Goal: Information Seeking & Learning: Learn about a topic

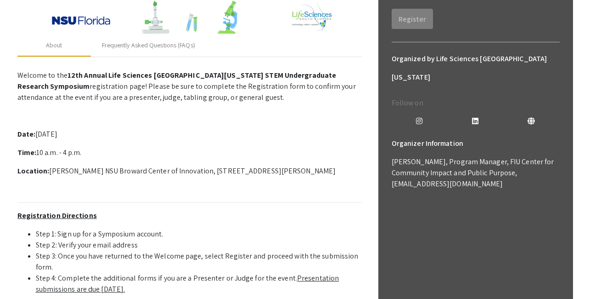
scroll to position [78, 0]
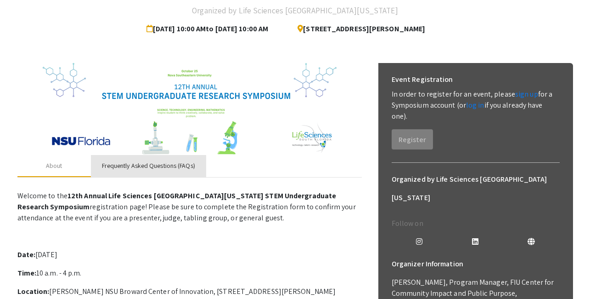
click at [139, 166] on div "Frequently Asked Questions (FAQs)" at bounding box center [148, 166] width 93 height 10
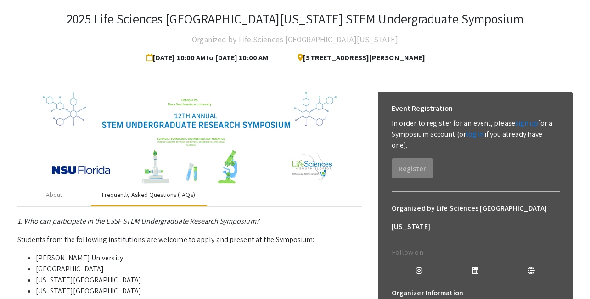
scroll to position [5, 0]
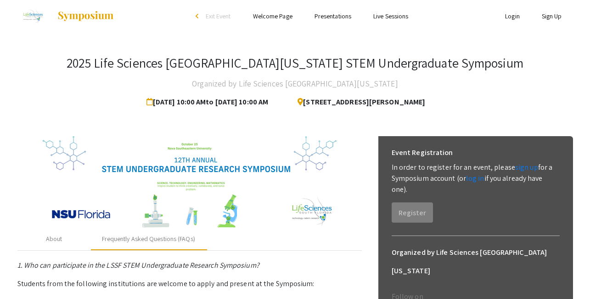
click at [282, 18] on link "Welcome Page" at bounding box center [272, 16] width 39 height 8
click at [274, 17] on link "Welcome Page" at bounding box center [272, 16] width 39 height 8
click at [386, 17] on link "Live Sessions" at bounding box center [390, 16] width 35 height 8
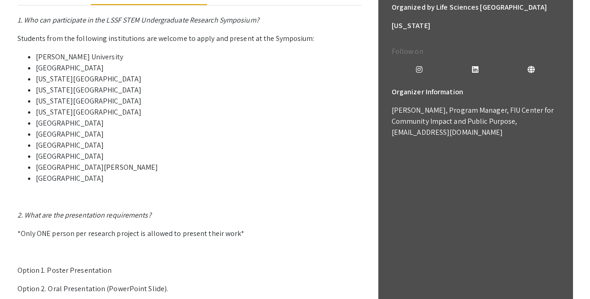
scroll to position [0, 0]
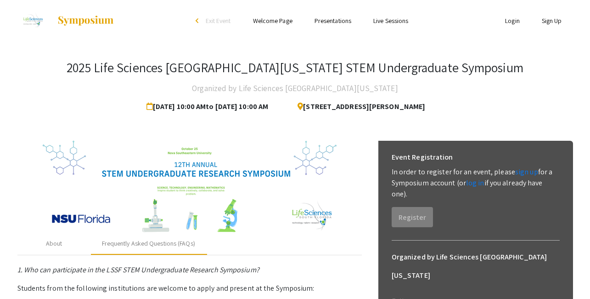
click at [211, 20] on span "Exit Event" at bounding box center [218, 21] width 25 height 8
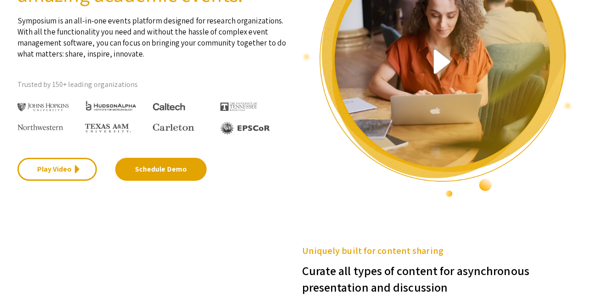
scroll to position [23, 0]
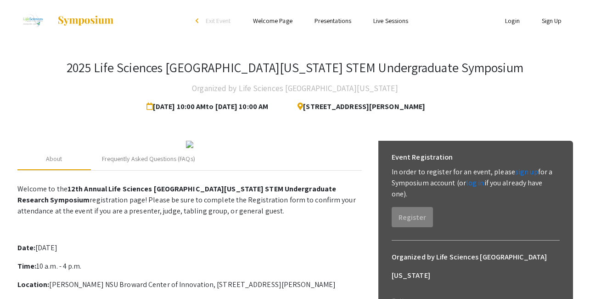
click at [382, 19] on link "Live Sessions" at bounding box center [390, 21] width 35 height 8
click at [387, 20] on link "Live Sessions" at bounding box center [390, 21] width 35 height 8
click at [389, 23] on link "Live Sessions" at bounding box center [390, 21] width 35 height 8
click at [398, 23] on link "Live Sessions" at bounding box center [390, 21] width 35 height 8
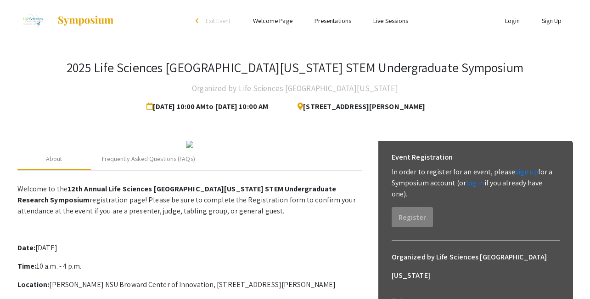
click at [398, 23] on link "Live Sessions" at bounding box center [390, 21] width 35 height 8
click at [282, 23] on link "Welcome Page" at bounding box center [272, 21] width 39 height 8
click at [156, 164] on div "Frequently Asked Questions (FAQs)" at bounding box center [148, 159] width 93 height 10
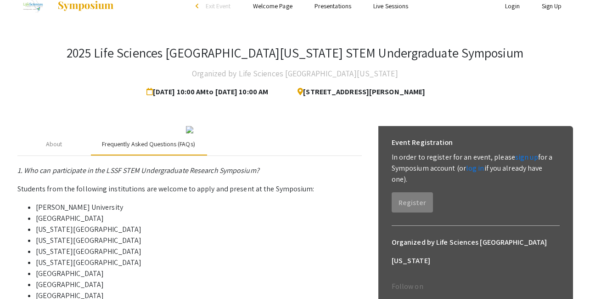
scroll to position [10, 0]
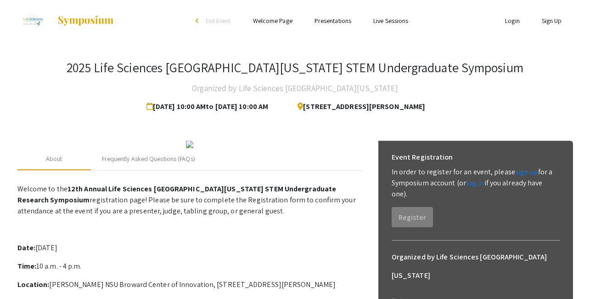
click at [273, 22] on link "Welcome Page" at bounding box center [272, 21] width 39 height 8
click at [336, 22] on link "Presentations" at bounding box center [333, 21] width 37 height 8
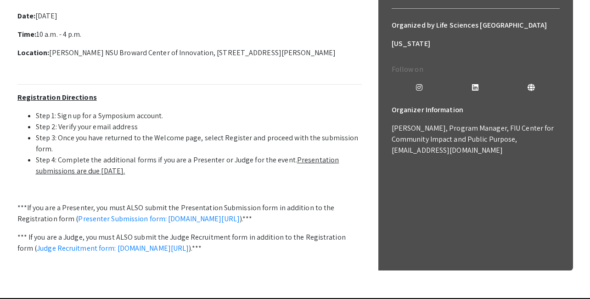
scroll to position [50, 0]
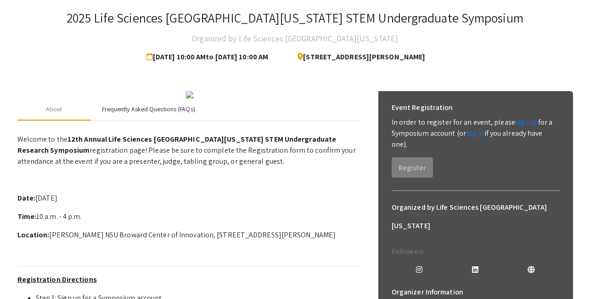
click at [180, 114] on div "Frequently Asked Questions (FAQs)" at bounding box center [148, 109] width 93 height 10
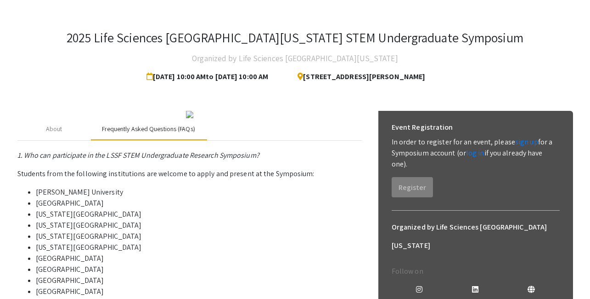
scroll to position [0, 0]
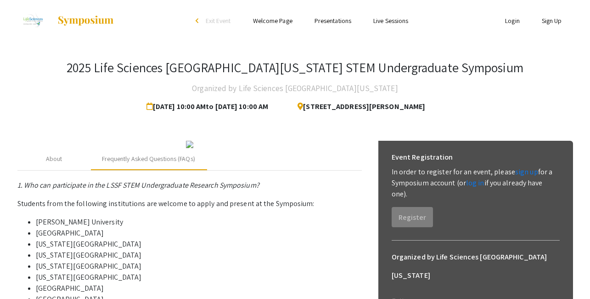
click at [277, 22] on link "Welcome Page" at bounding box center [272, 21] width 39 height 8
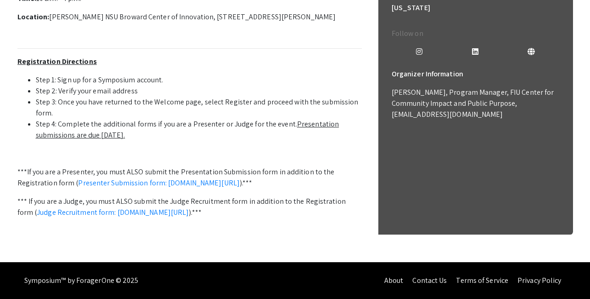
scroll to position [11, 0]
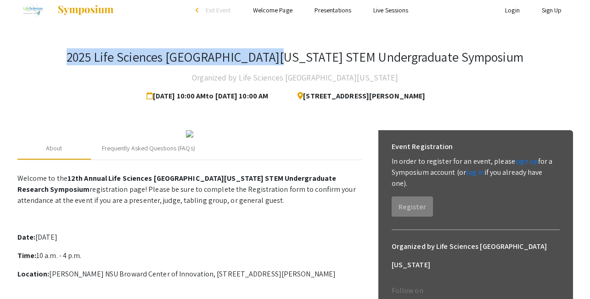
drag, startPoint x: 116, startPoint y: 56, endPoint x: 321, endPoint y: 56, distance: 204.4
click at [321, 56] on div "2025 Life Sciences South Florida STEM Undergraduate Symposium Organized by Life…" at bounding box center [295, 77] width 556 height 56
copy h3 "2025 Life Sciences South Florida STEM"
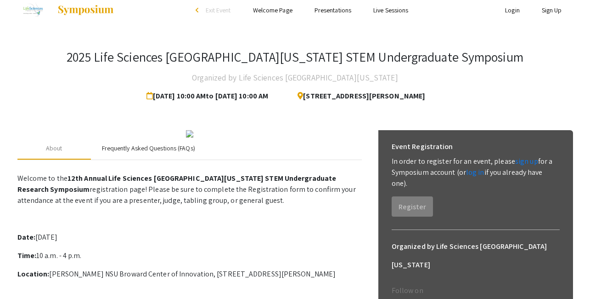
click at [173, 153] on div "Frequently Asked Questions (FAQs)" at bounding box center [148, 148] width 93 height 10
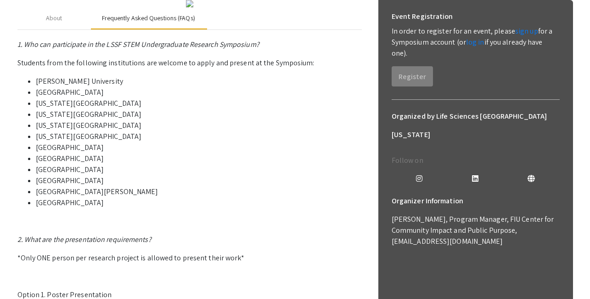
scroll to position [0, 0]
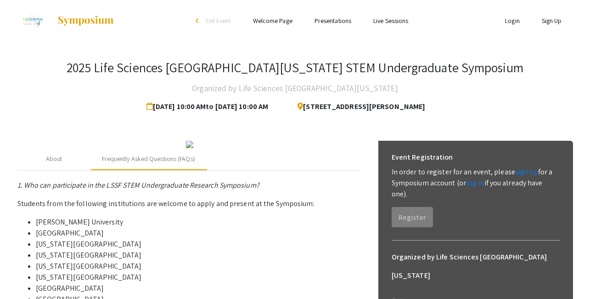
click at [280, 20] on link "Welcome Page" at bounding box center [272, 21] width 39 height 8
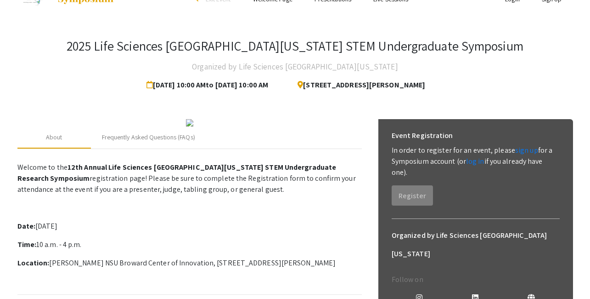
scroll to position [72, 0]
